Goal: Transaction & Acquisition: Purchase product/service

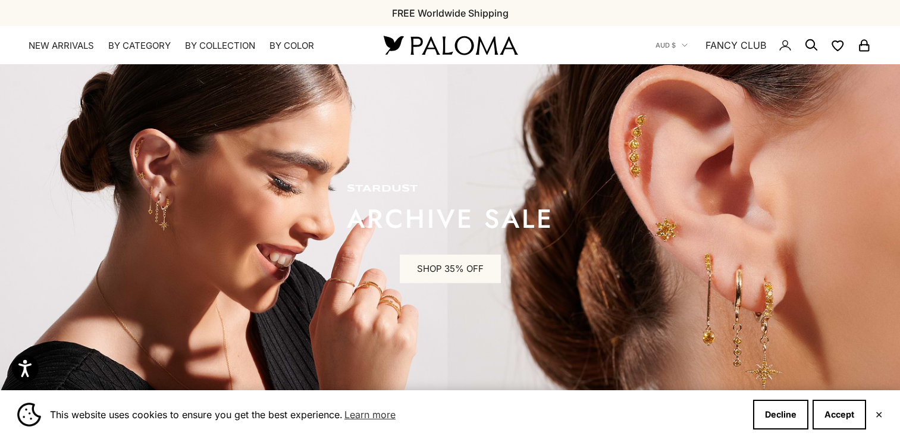
drag, startPoint x: 0, startPoint y: 0, endPoint x: 440, endPoint y: 270, distance: 516.5
click at [440, 270] on link "SHOP 35% OFF" at bounding box center [450, 269] width 101 height 29
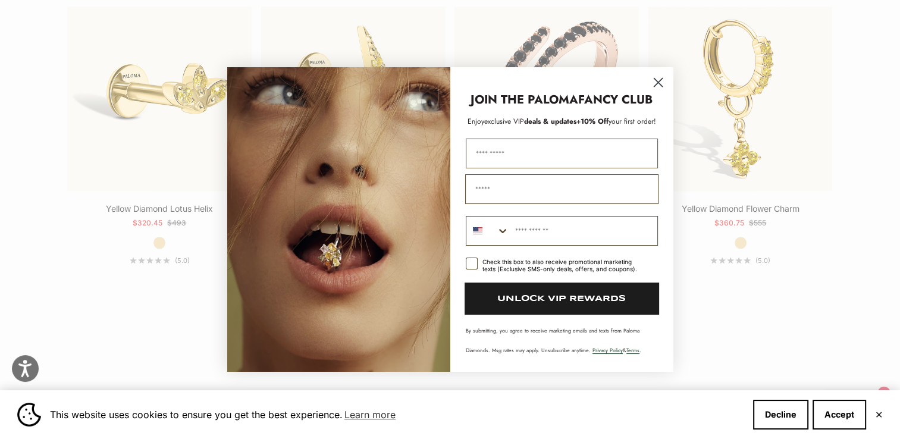
scroll to position [1547, 0]
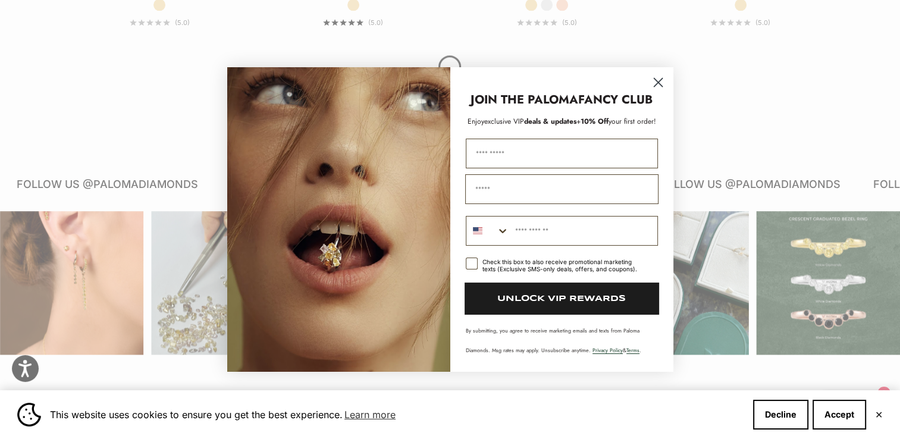
click at [660, 84] on circle "Close dialog" at bounding box center [658, 83] width 20 height 20
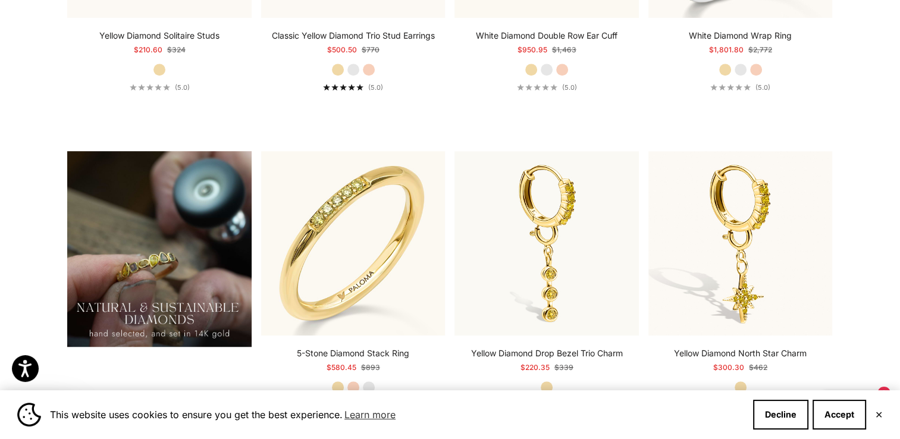
scroll to position [0, 0]
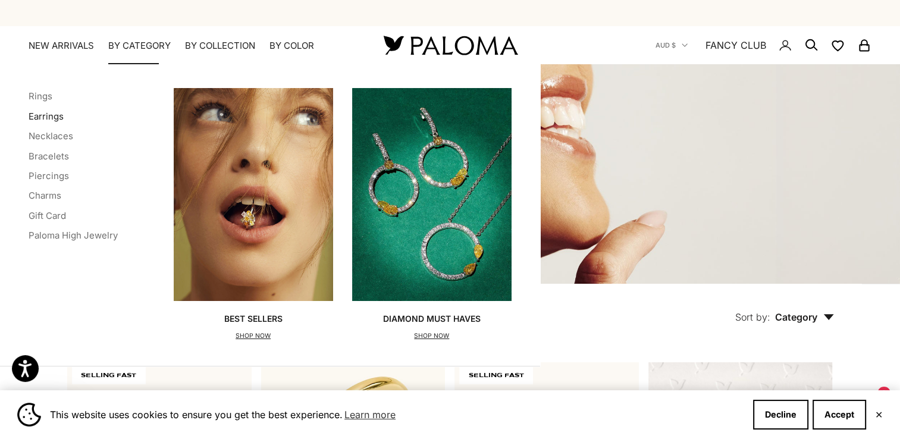
click at [57, 117] on link "Earrings" at bounding box center [46, 116] width 35 height 11
